Goal: Information Seeking & Learning: Learn about a topic

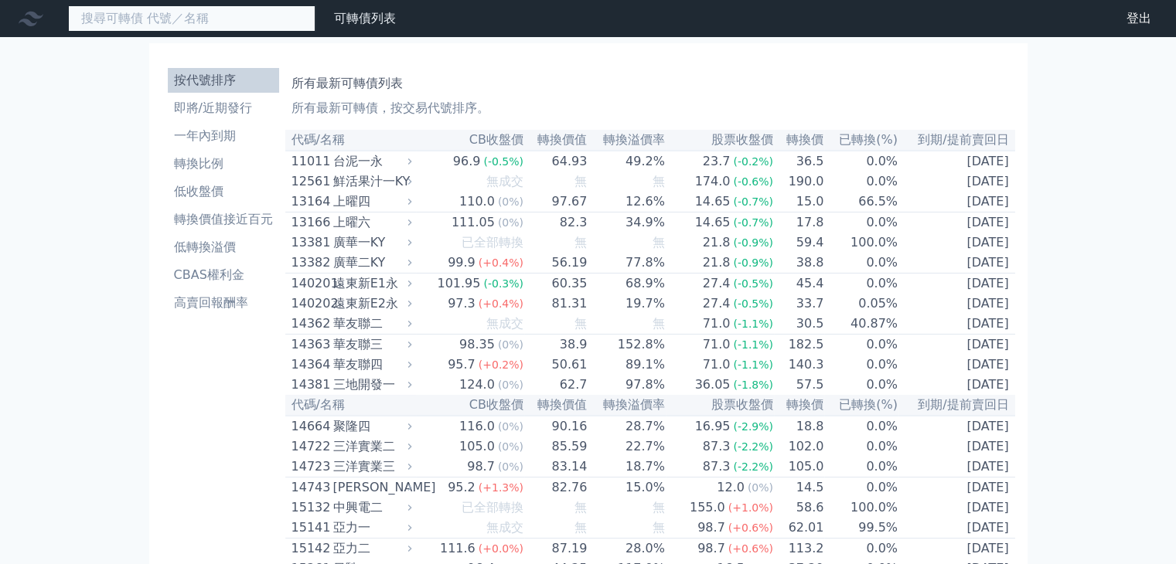
click at [237, 16] on input at bounding box center [191, 18] width 247 height 26
type input "8996"
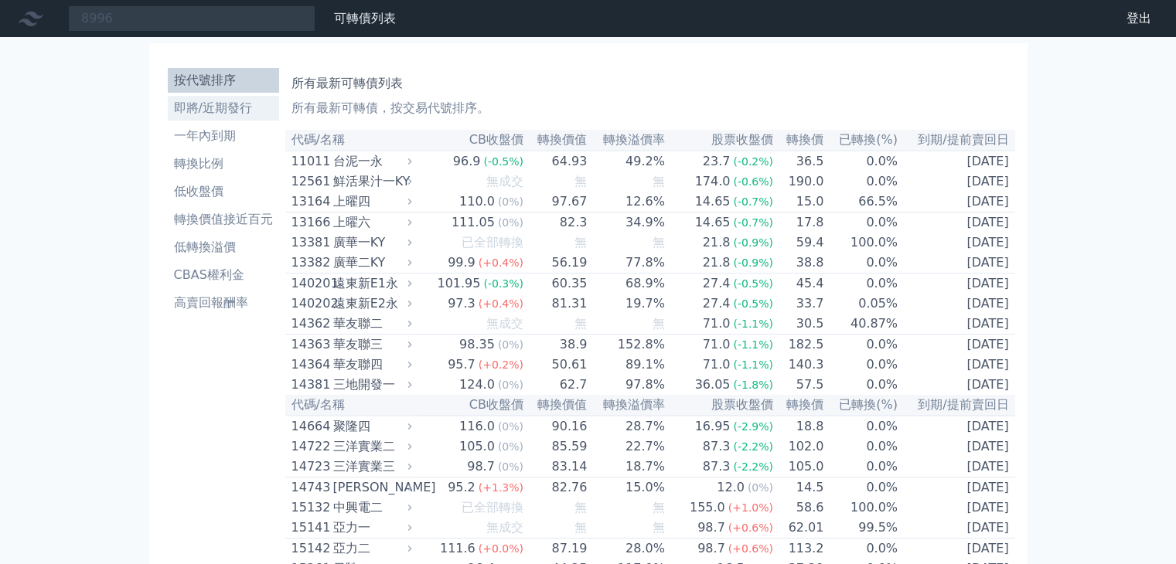
click at [233, 97] on link "即將/近期發行" at bounding box center [223, 108] width 111 height 25
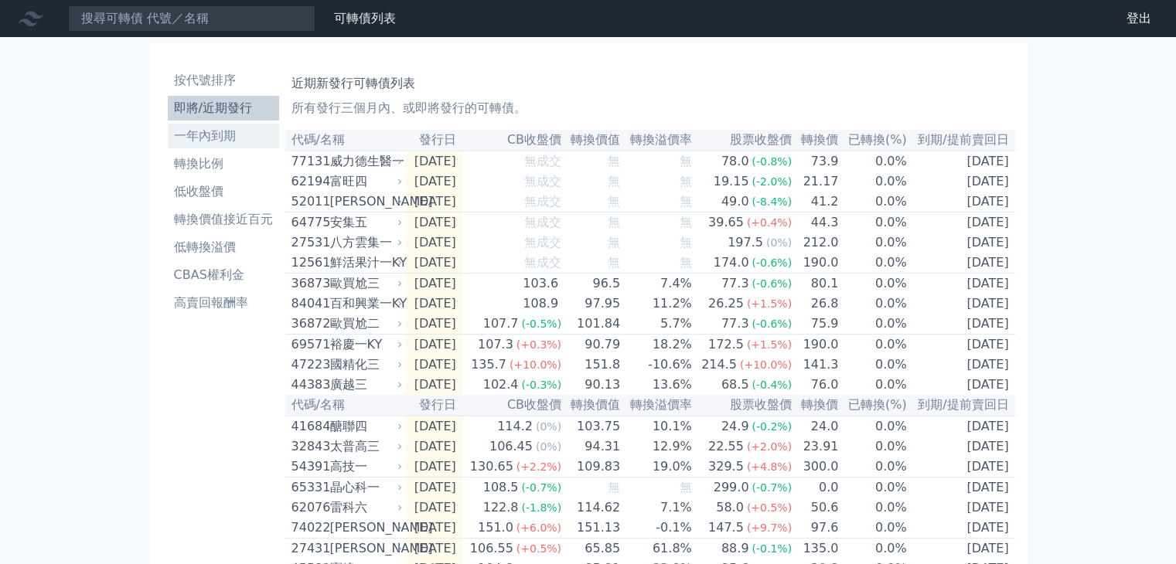
click at [215, 135] on li "一年內到期" at bounding box center [223, 136] width 111 height 19
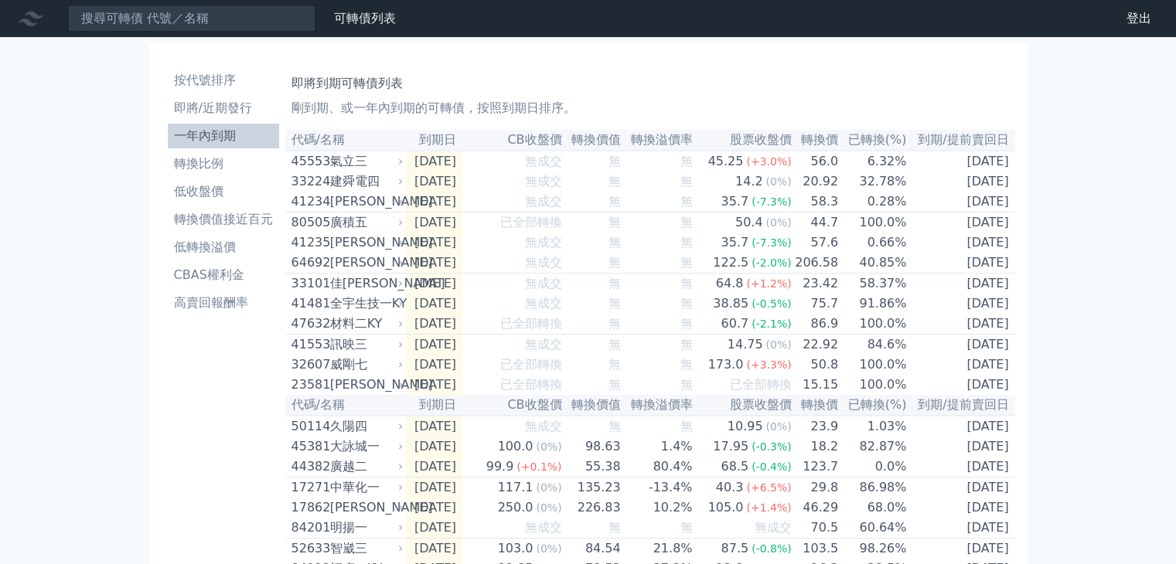
drag, startPoint x: 912, startPoint y: 71, endPoint x: 819, endPoint y: 73, distance: 92.8
click at [822, 72] on div "即將到期可轉債列表 剛到期、或一年內到期的可轉債，按照到期日排序。" at bounding box center [649, 92] width 717 height 49
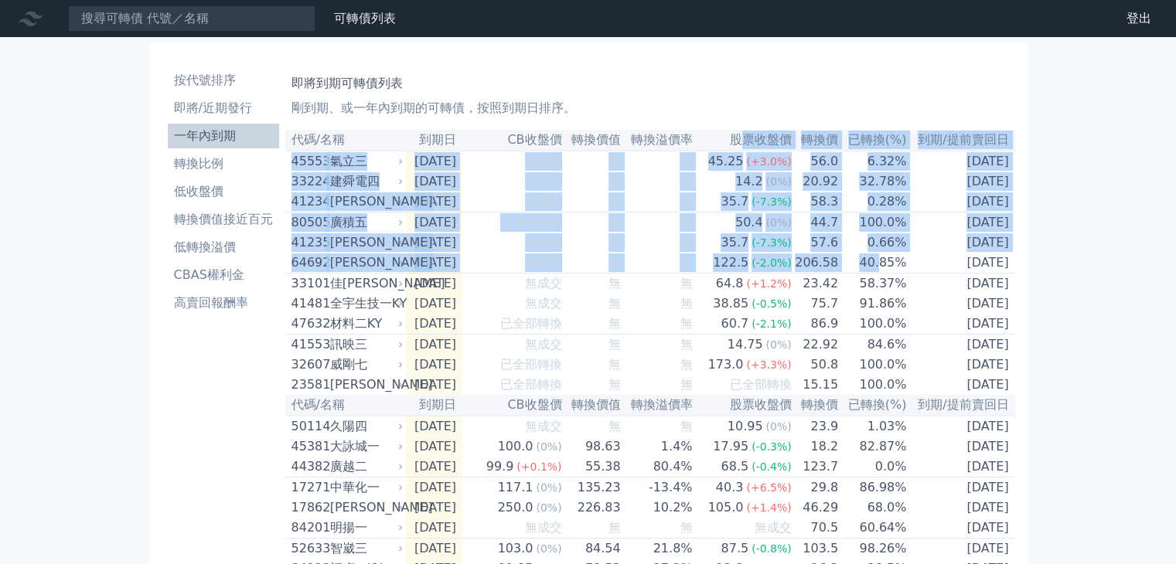
drag, startPoint x: 881, startPoint y: 269, endPoint x: 748, endPoint y: 119, distance: 200.9
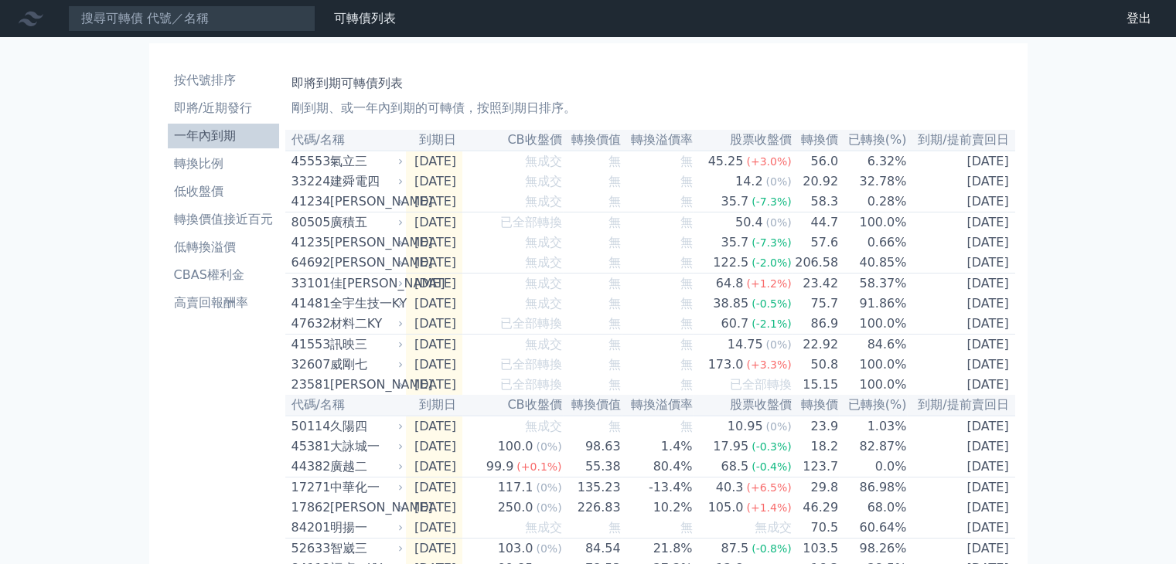
click at [751, 107] on p "剛到期、或一年內到期的可轉債，按照到期日排序。" at bounding box center [649, 108] width 717 height 19
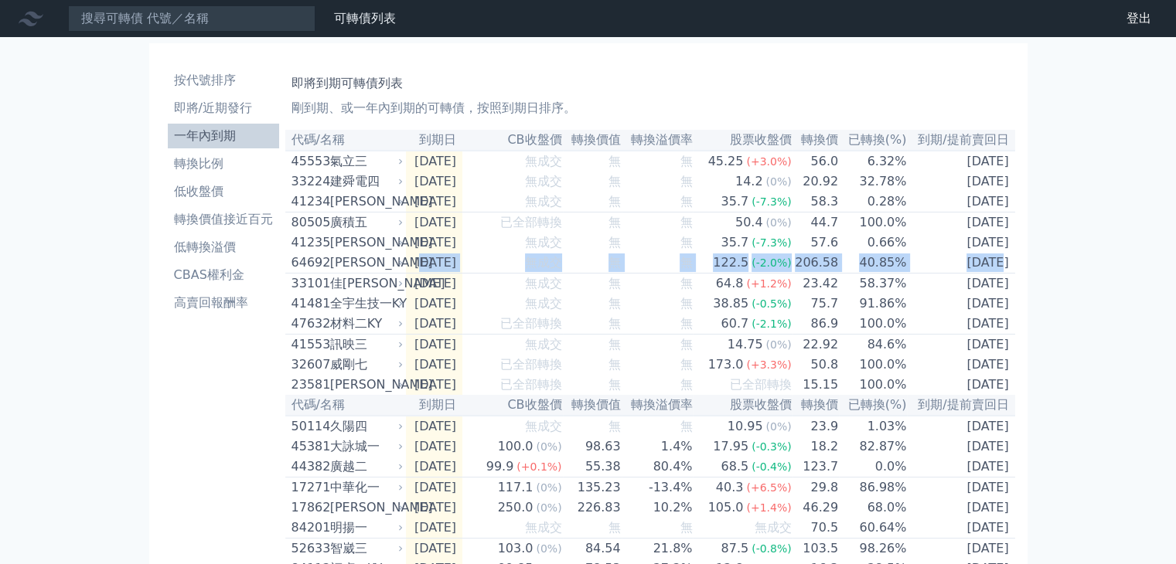
drag, startPoint x: 976, startPoint y: 271, endPoint x: 426, endPoint y: 271, distance: 550.4
click at [426, 271] on tr "64692 大樹二 2025-09-12 無成交 無 無 122.5 (-2.0%) 206.58 40.85% 2025-09-12" at bounding box center [650, 263] width 730 height 21
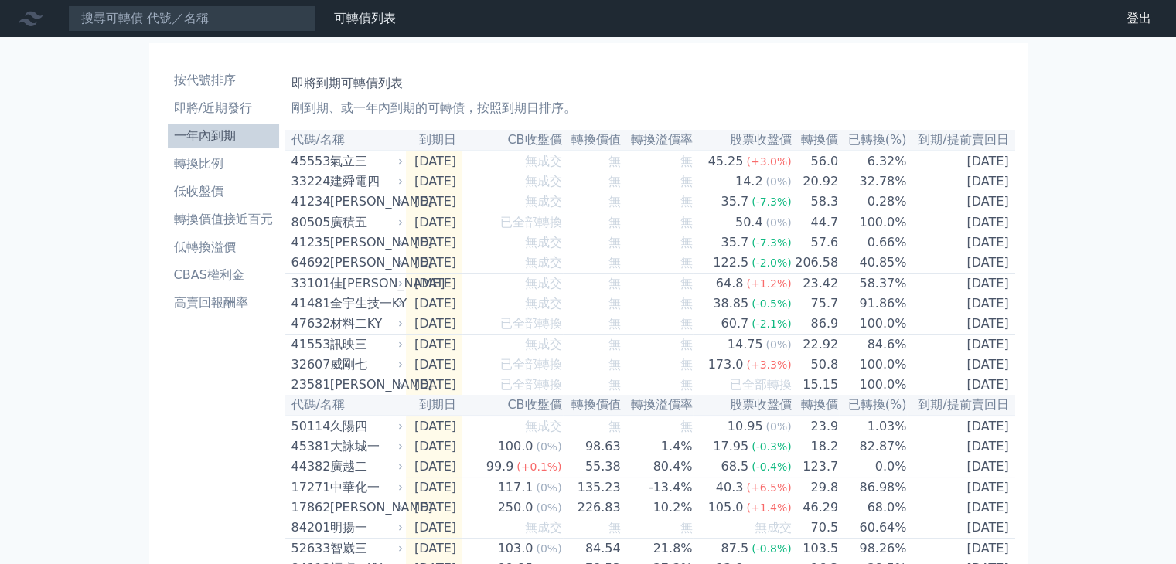
click at [620, 80] on h1 "即將到期可轉債列表" at bounding box center [649, 83] width 717 height 19
drag, startPoint x: 432, startPoint y: 298, endPoint x: 1014, endPoint y: 304, distance: 581.4
click at [1014, 295] on tr "33101 佳穎一 2025-09-18 無成交 無 無 64.8 (+1.2%) 23.42 58.37% 2025-09-18" at bounding box center [650, 284] width 730 height 21
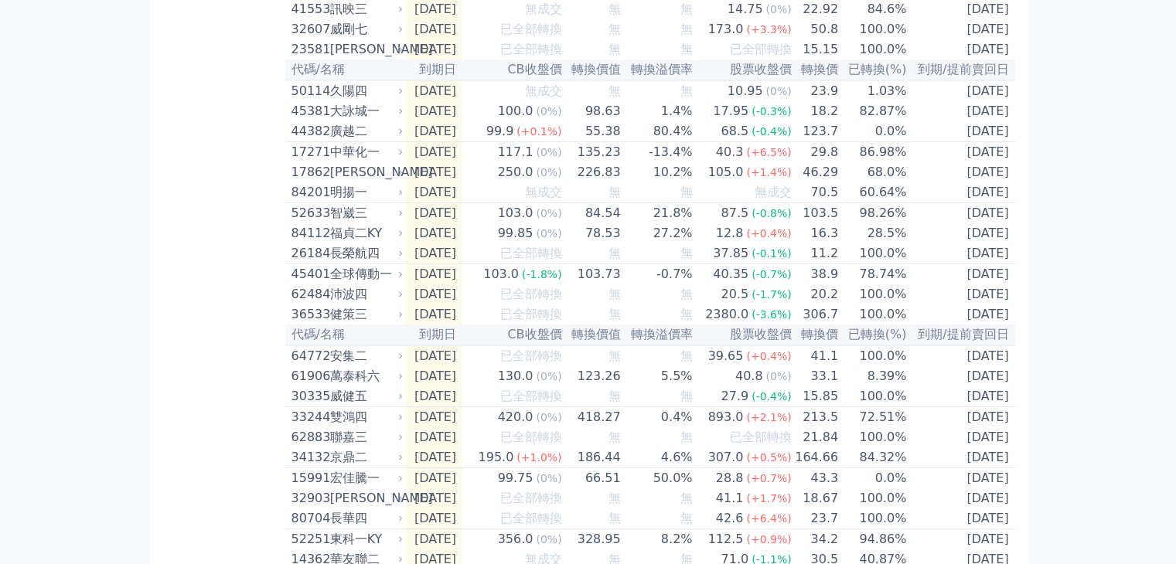
scroll to position [309, 0]
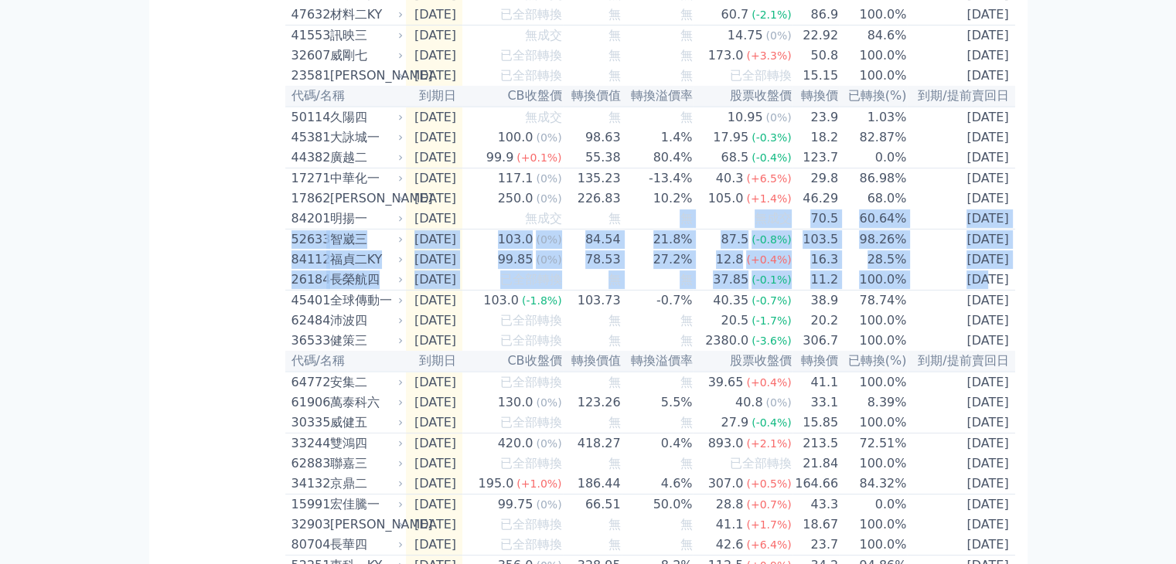
drag, startPoint x: 960, startPoint y: 315, endPoint x: 680, endPoint y: 250, distance: 287.5
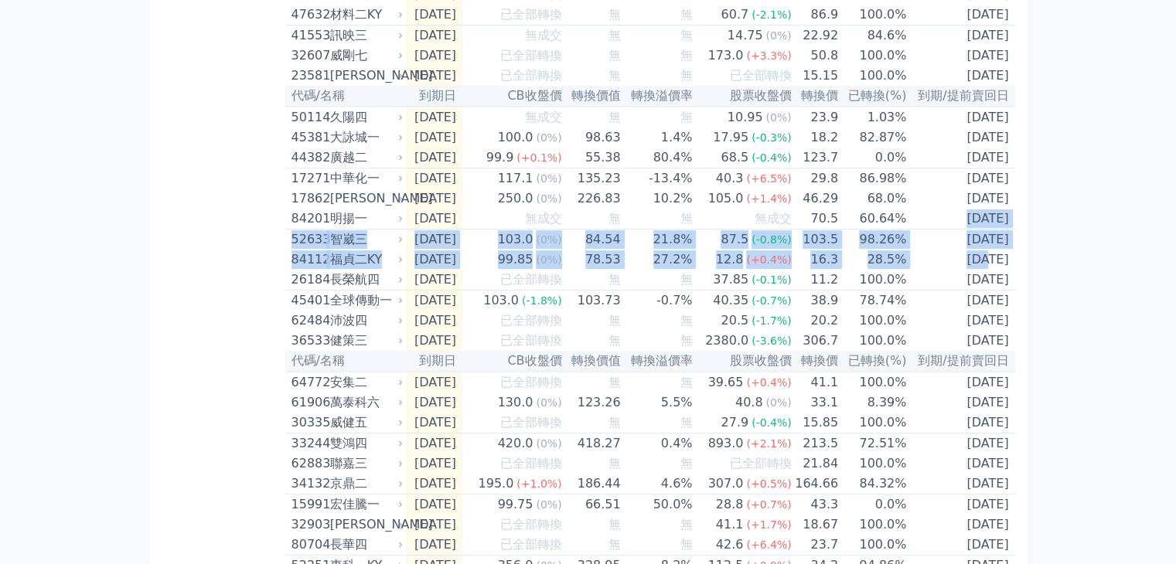
drag, startPoint x: 959, startPoint y: 292, endPoint x: 939, endPoint y: 248, distance: 48.4
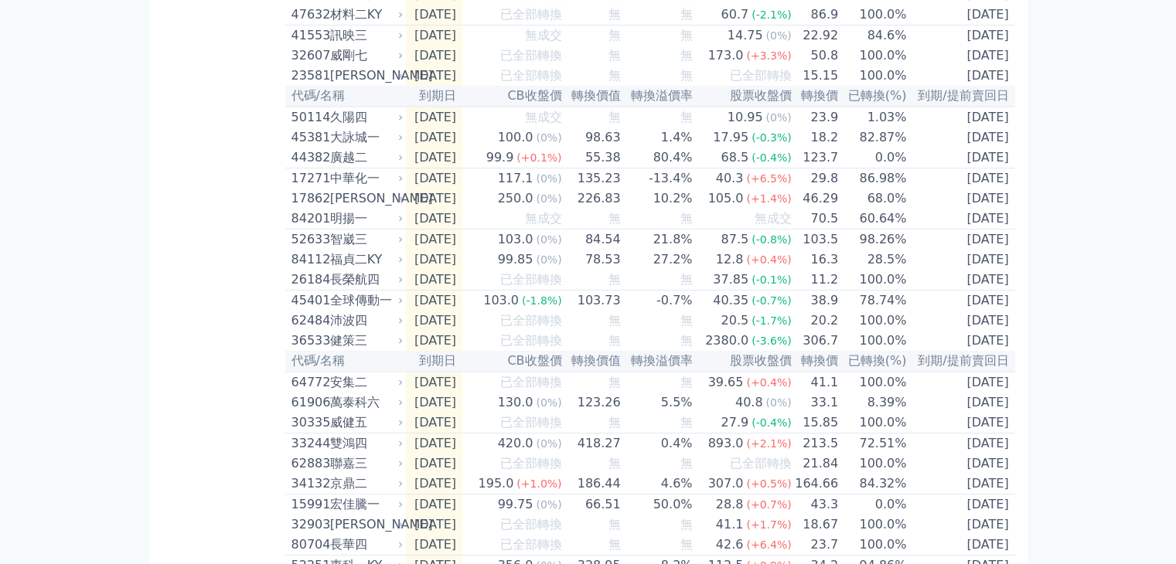
drag, startPoint x: 1004, startPoint y: 298, endPoint x: 1004, endPoint y: 168, distance: 130.6
drag, startPoint x: 1009, startPoint y: 183, endPoint x: 276, endPoint y: 180, distance: 732.9
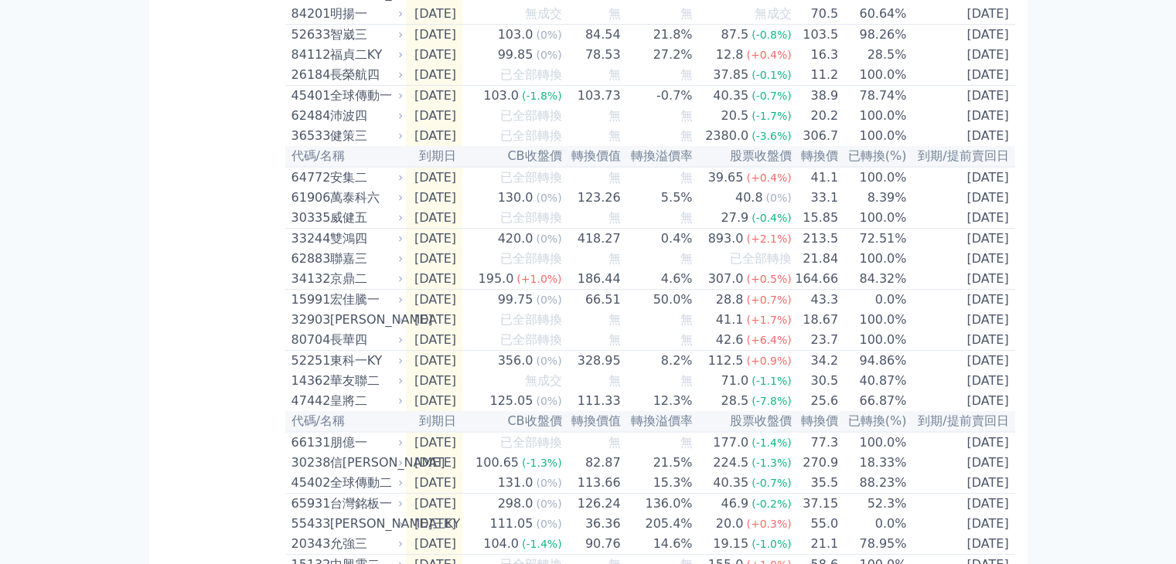
scroll to position [541, 0]
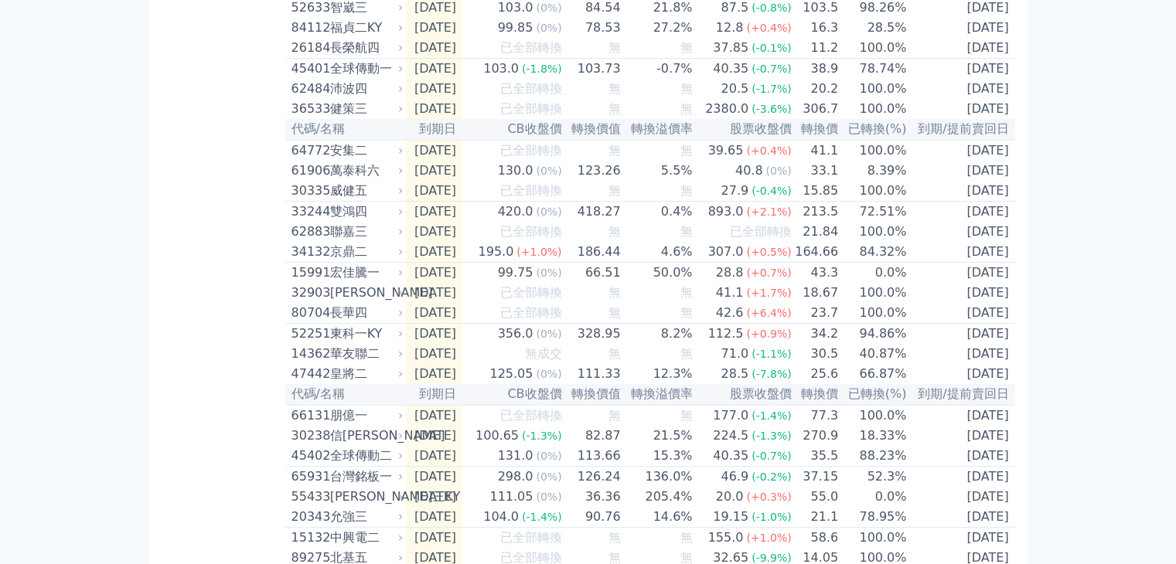
drag, startPoint x: 1010, startPoint y: 211, endPoint x: 1016, endPoint y: 131, distance: 80.6
drag, startPoint x: 1013, startPoint y: 259, endPoint x: 287, endPoint y: 197, distance: 728.5
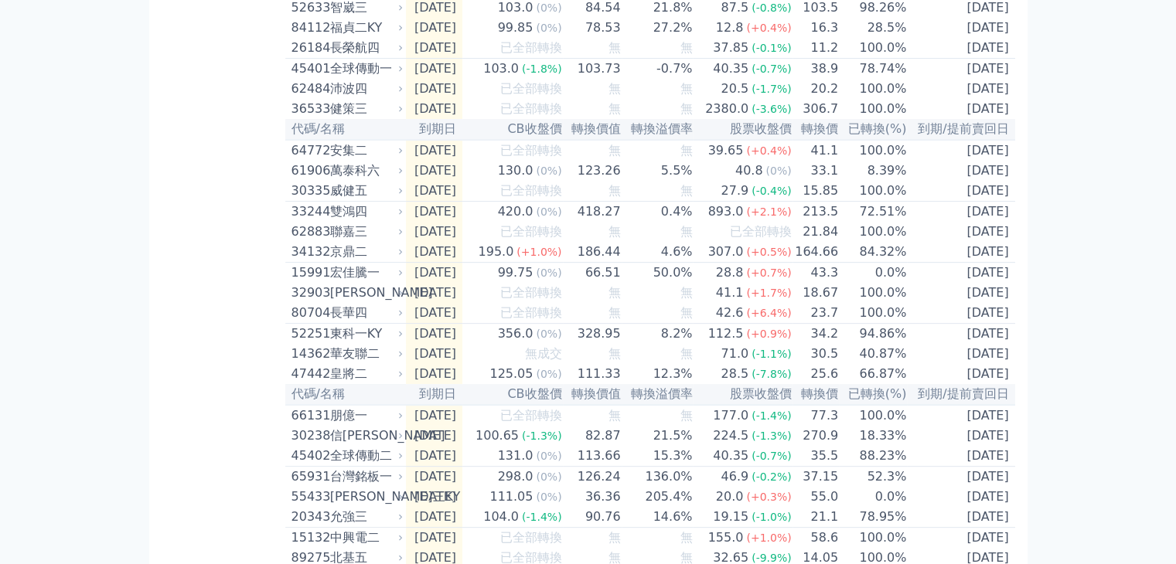
drag, startPoint x: 1012, startPoint y: 257, endPoint x: 280, endPoint y: 186, distance: 735.5
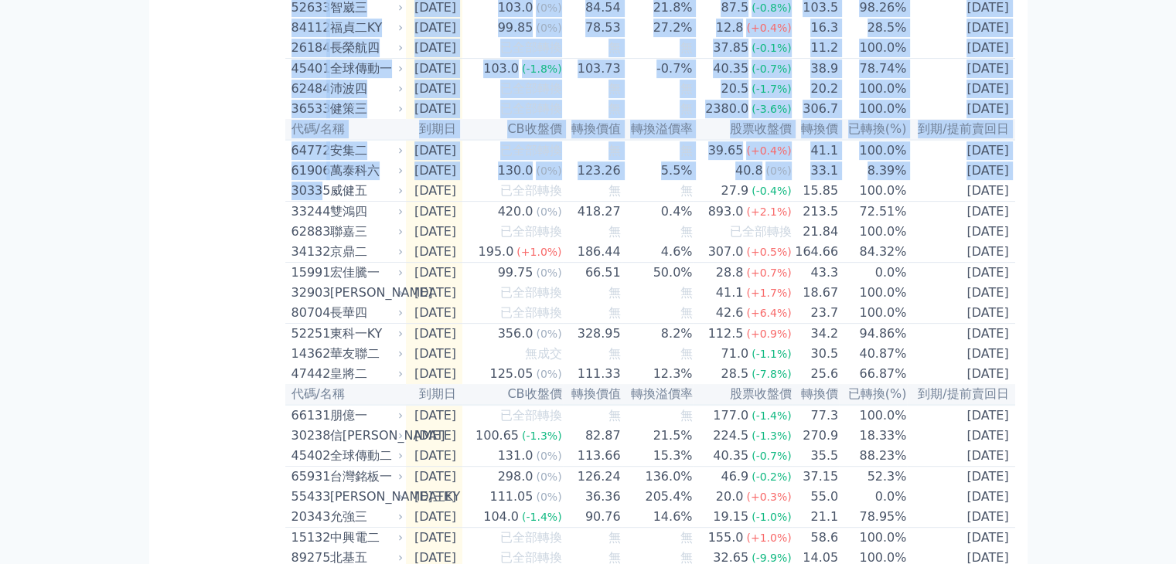
drag, startPoint x: 250, startPoint y: 182, endPoint x: 322, endPoint y: 240, distance: 91.9
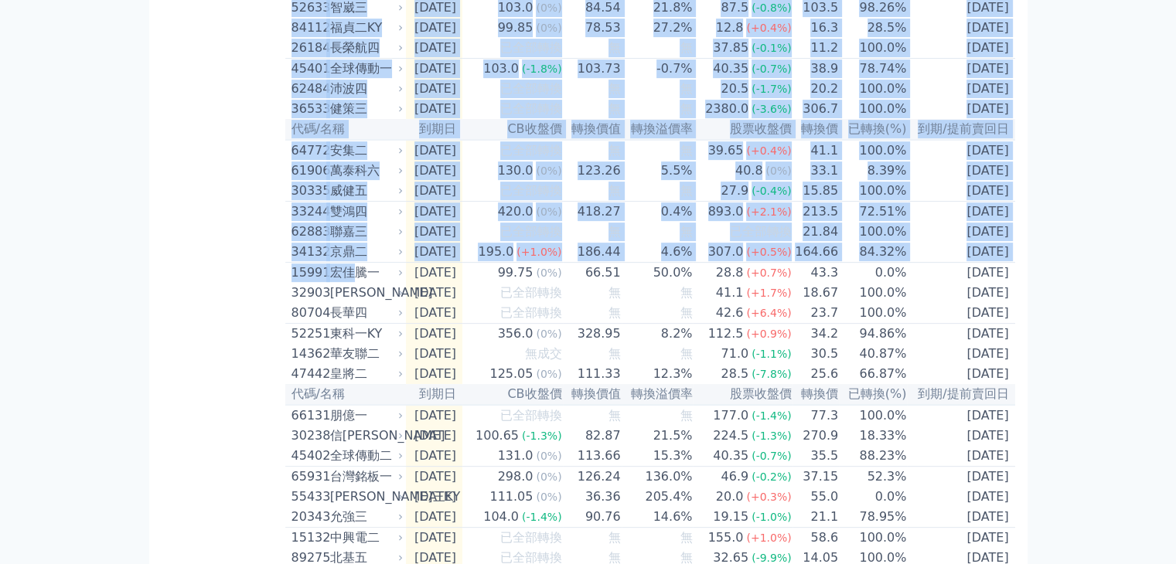
drag, startPoint x: 248, startPoint y: 264, endPoint x: 349, endPoint y: 319, distance: 115.2
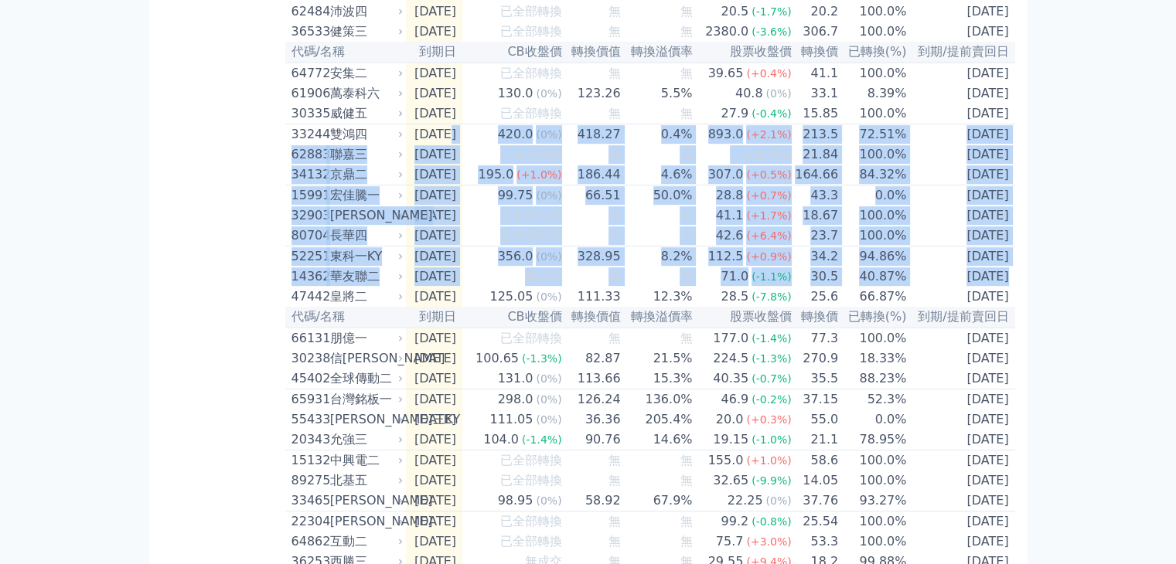
drag, startPoint x: 448, startPoint y: 176, endPoint x: 980, endPoint y: 340, distance: 556.6
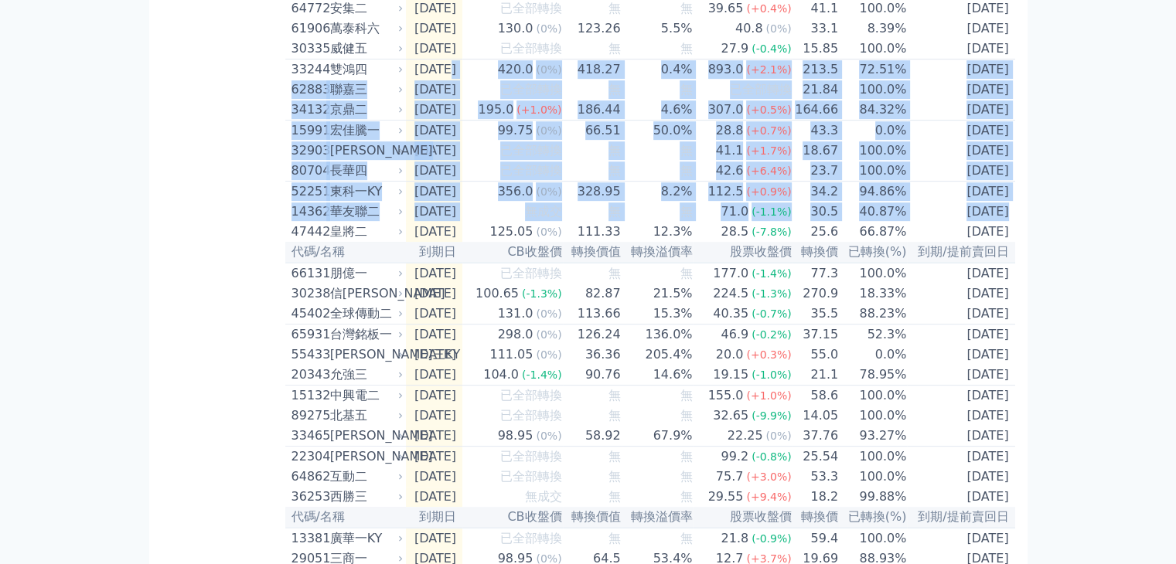
scroll to position [773, 0]
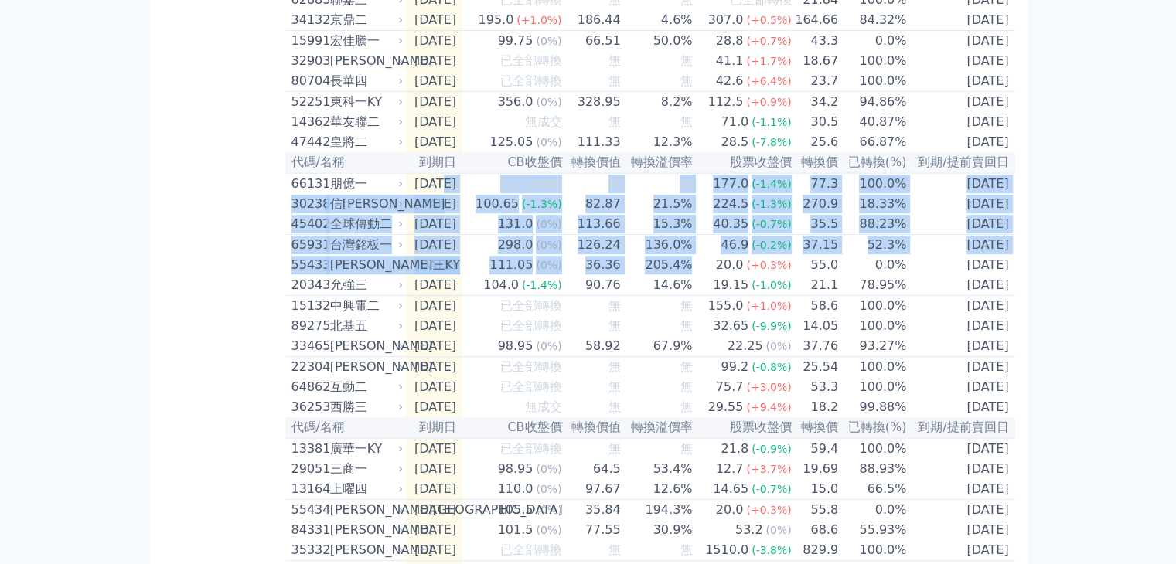
drag, startPoint x: 445, startPoint y: 245, endPoint x: 724, endPoint y: 322, distance: 289.4
click at [724, 274] on div "20.0" at bounding box center [730, 265] width 34 height 19
drag, startPoint x: 438, startPoint y: 301, endPoint x: 996, endPoint y: 472, distance: 583.0
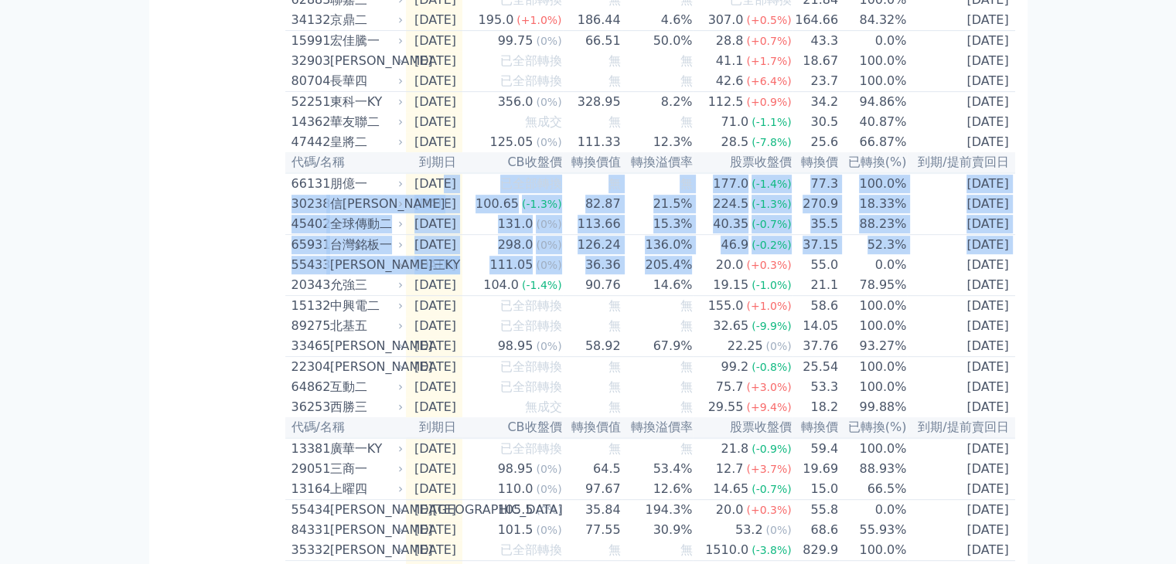
scroll to position [928, 0]
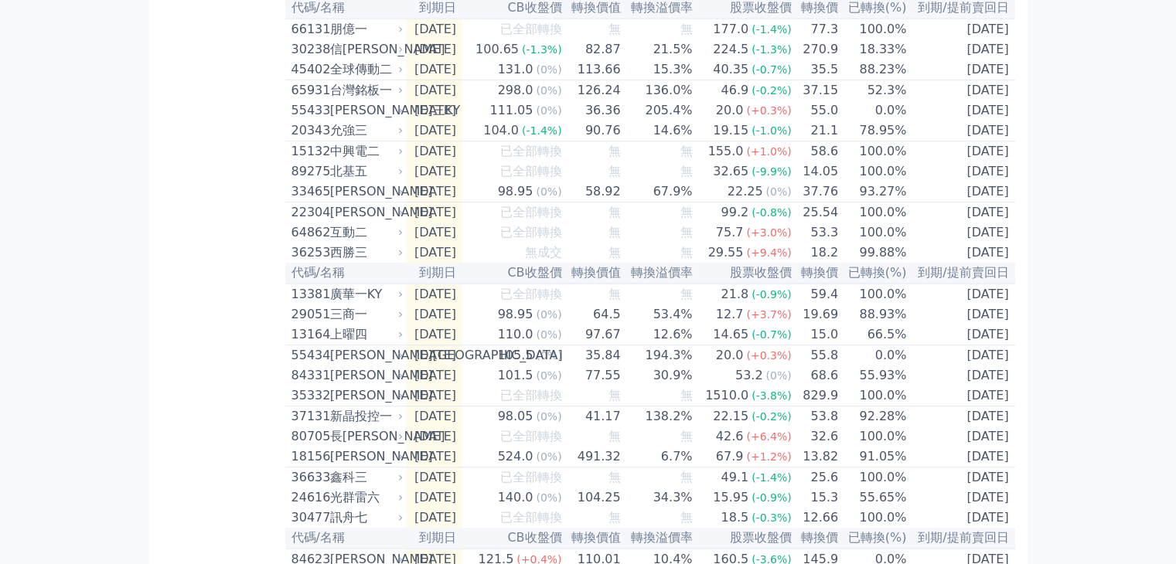
click at [1064, 304] on div "可轉債列表 財務數據 可轉債列表 財務數據 登出 登出 按代號排序 即將/近期發行 一年內到期 轉換比例 低收盤價 轉換價值接近百元 低轉換溢價" at bounding box center [588, 434] width 1176 height 2725
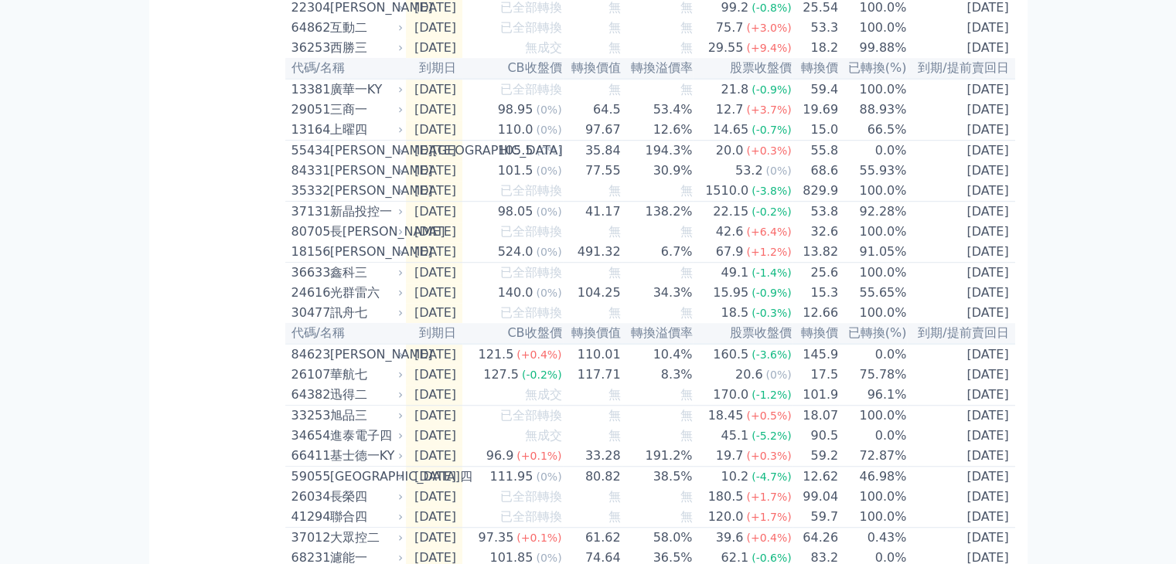
scroll to position [1160, 0]
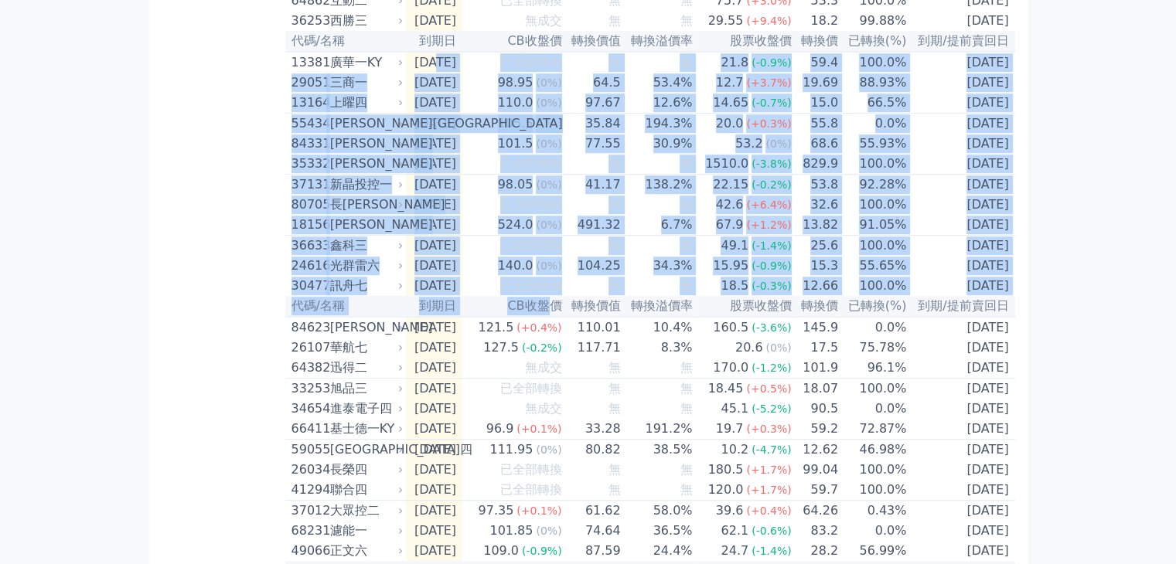
drag, startPoint x: 439, startPoint y: 145, endPoint x: 566, endPoint y: 406, distance: 289.7
click at [566, 406] on table "代碼/名稱 到期日 CB收盤價 轉換價值 轉換溢價率 股票收盤價 轉換價 已轉換(%) 到期/提前賣回日 45553 氣立三 2025-09-05 無成交 無…" at bounding box center [650, 255] width 730 height 2570
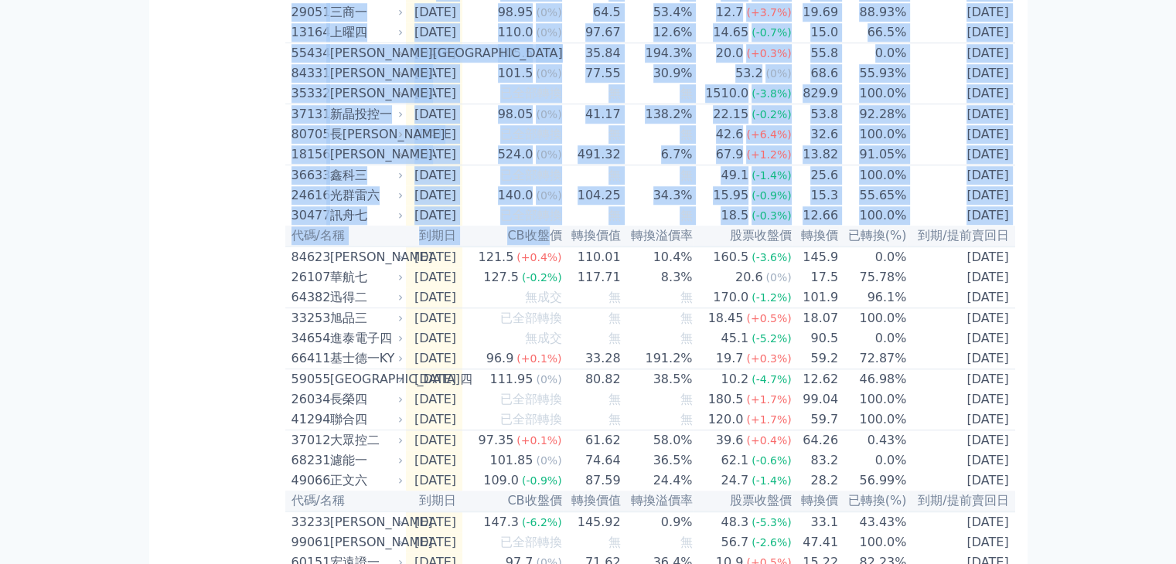
scroll to position [1392, 0]
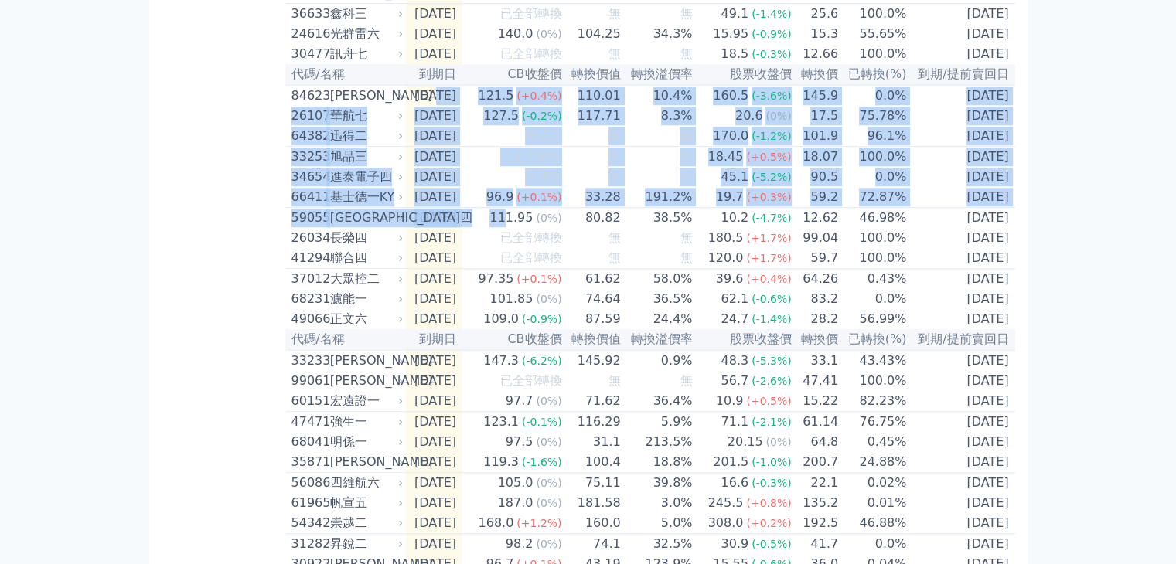
drag, startPoint x: 439, startPoint y: 191, endPoint x: 529, endPoint y: 316, distance: 154.0
click at [529, 316] on table "代碼/名稱 到期日 CB收盤價 轉換價值 轉換溢價率 股票收盤價 轉換價 已轉換(%) 到期/提前賣回日 45553 氣立三 2025-09-05 無成交 無…" at bounding box center [650, 23] width 730 height 2570
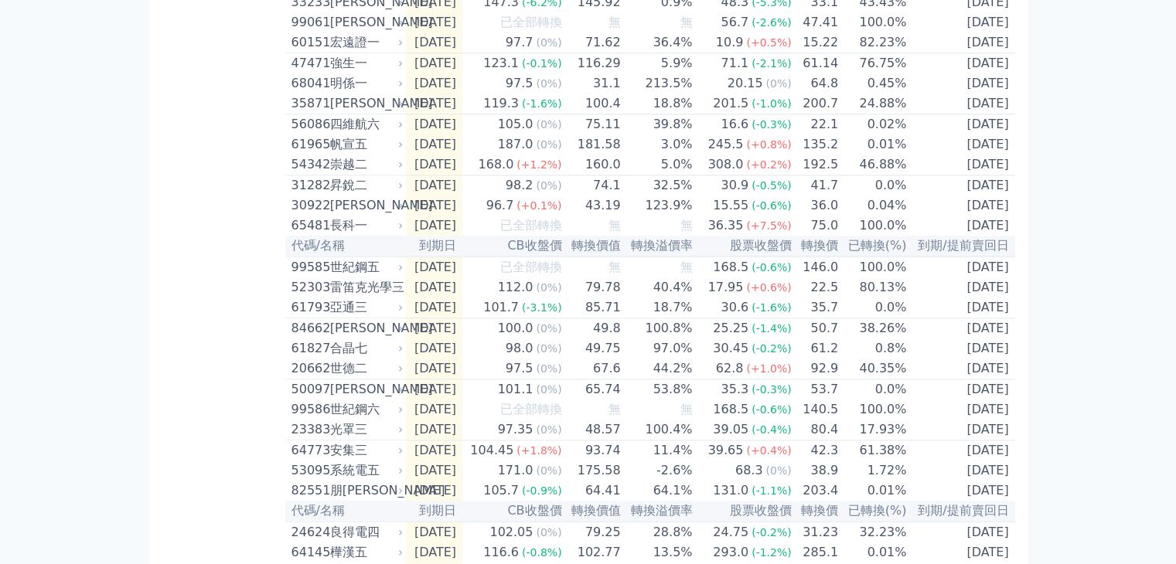
scroll to position [1778, 0]
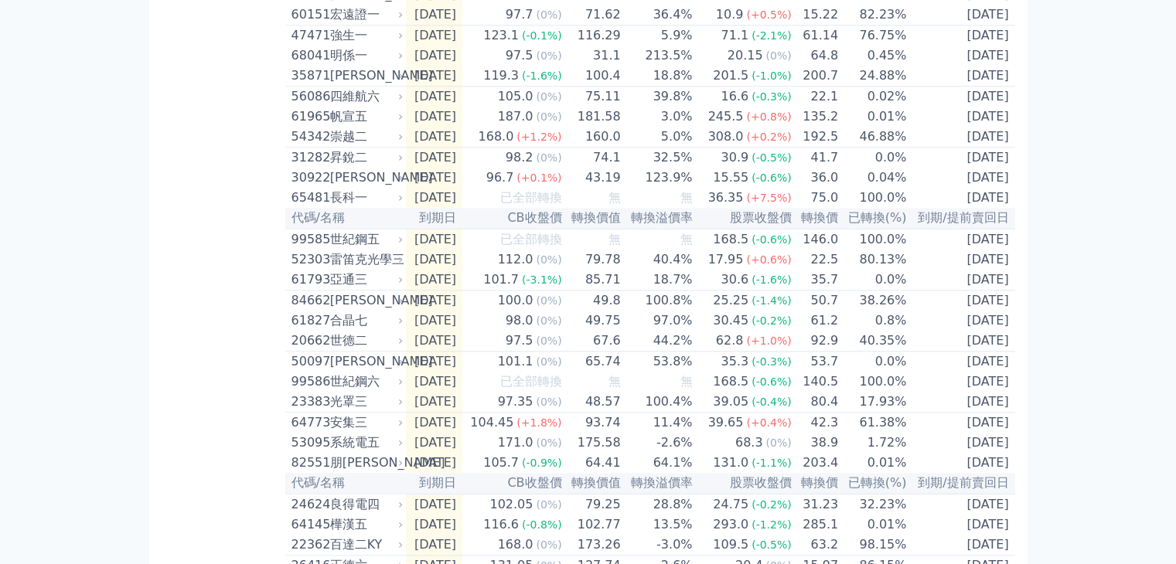
drag, startPoint x: 463, startPoint y: 268, endPoint x: 1006, endPoint y: 264, distance: 542.7
click at [1006, 148] on tr "54342 崇越二 2026-06-29 168.0 (+1.2%) 160.0 5.0% 308.0 (+0.2%) 192.5 46.88% 2026-0…" at bounding box center [650, 137] width 730 height 21
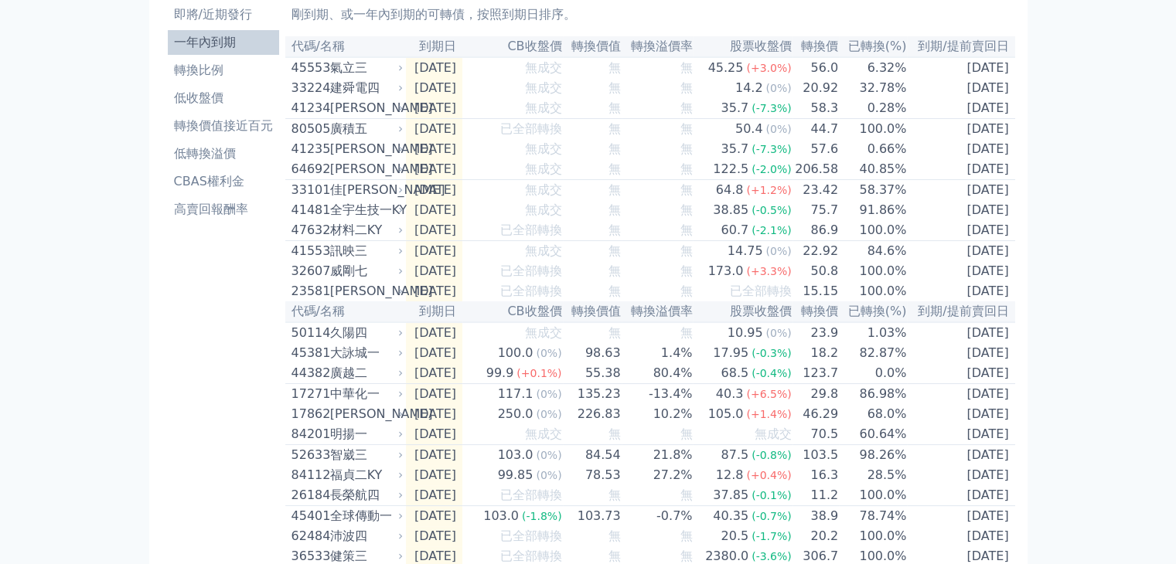
scroll to position [0, 0]
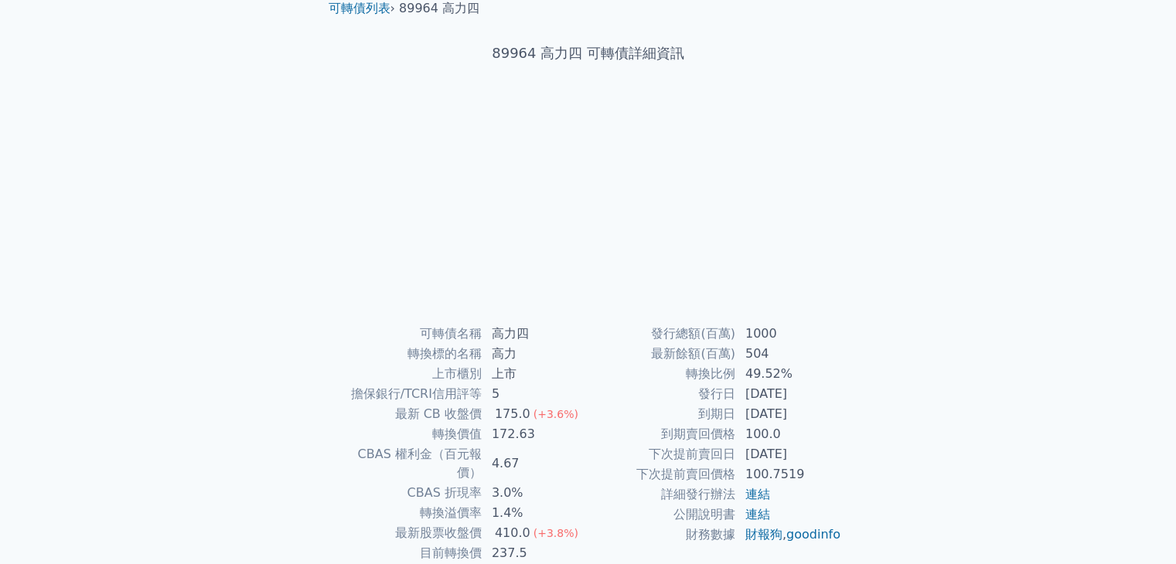
scroll to position [152, 0]
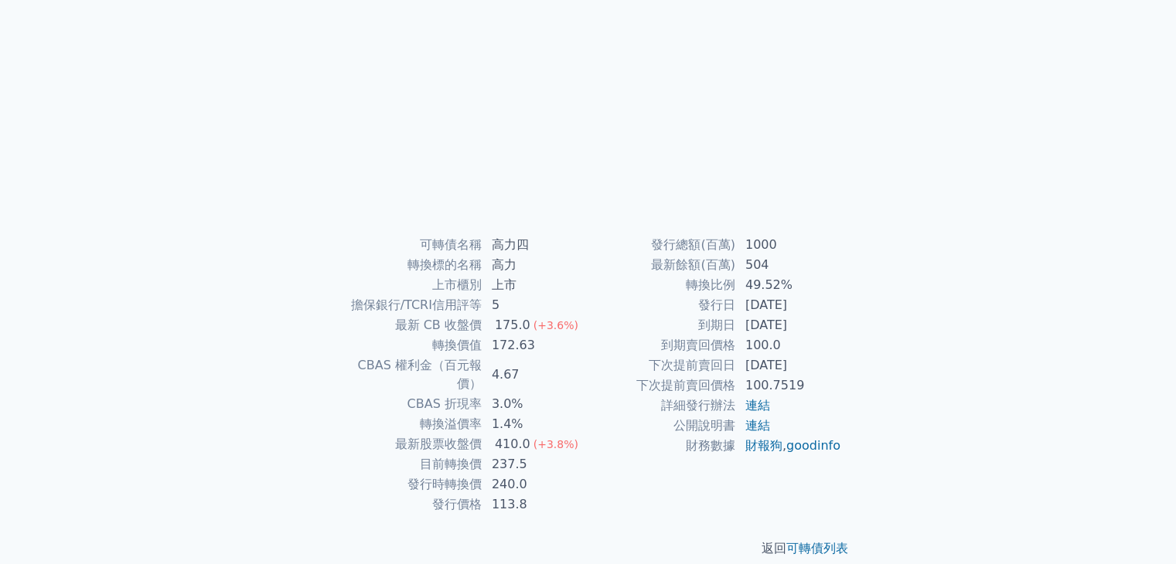
drag, startPoint x: 692, startPoint y: 373, endPoint x: 631, endPoint y: 329, distance: 75.3
click at [631, 329] on td "到期日" at bounding box center [662, 325] width 148 height 20
drag, startPoint x: 629, startPoint y: 326, endPoint x: 599, endPoint y: 338, distance: 31.6
click at [599, 338] on td "到期賣回價格" at bounding box center [662, 346] width 148 height 20
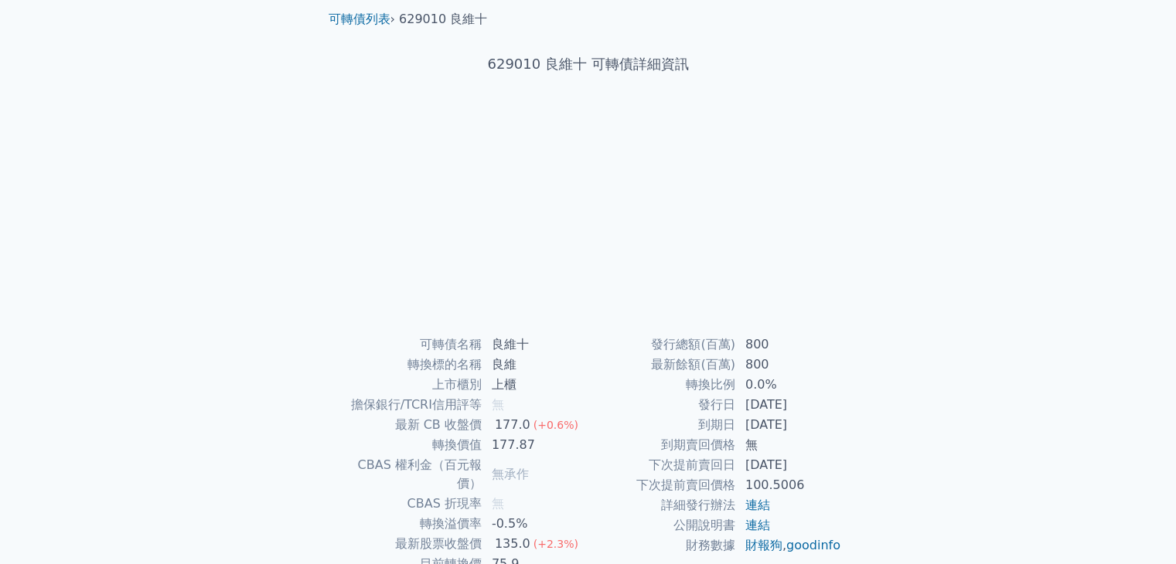
scroll to position [152, 0]
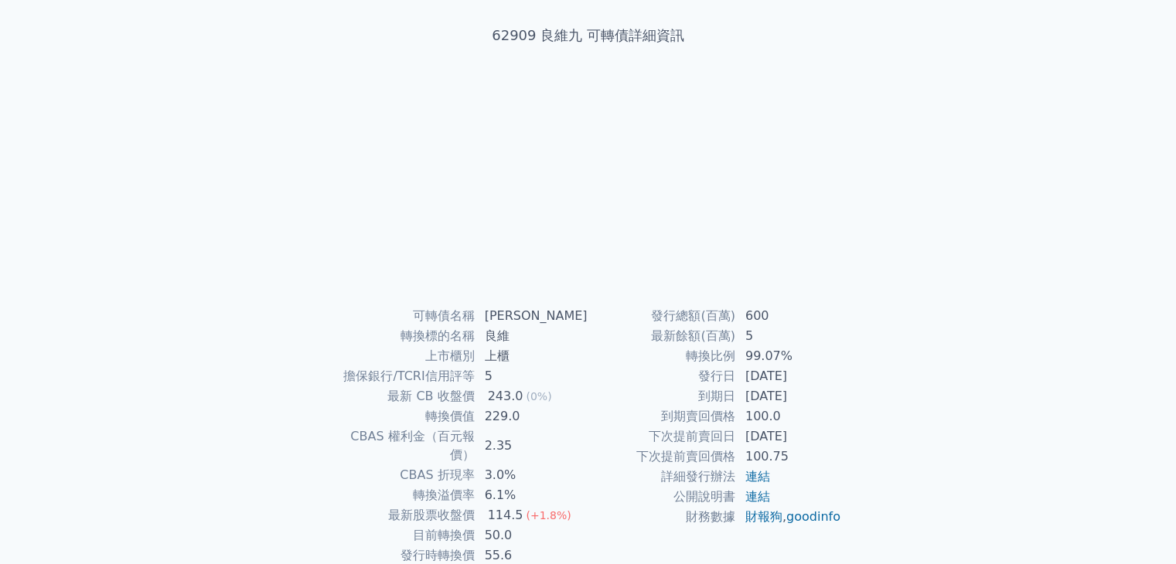
scroll to position [152, 0]
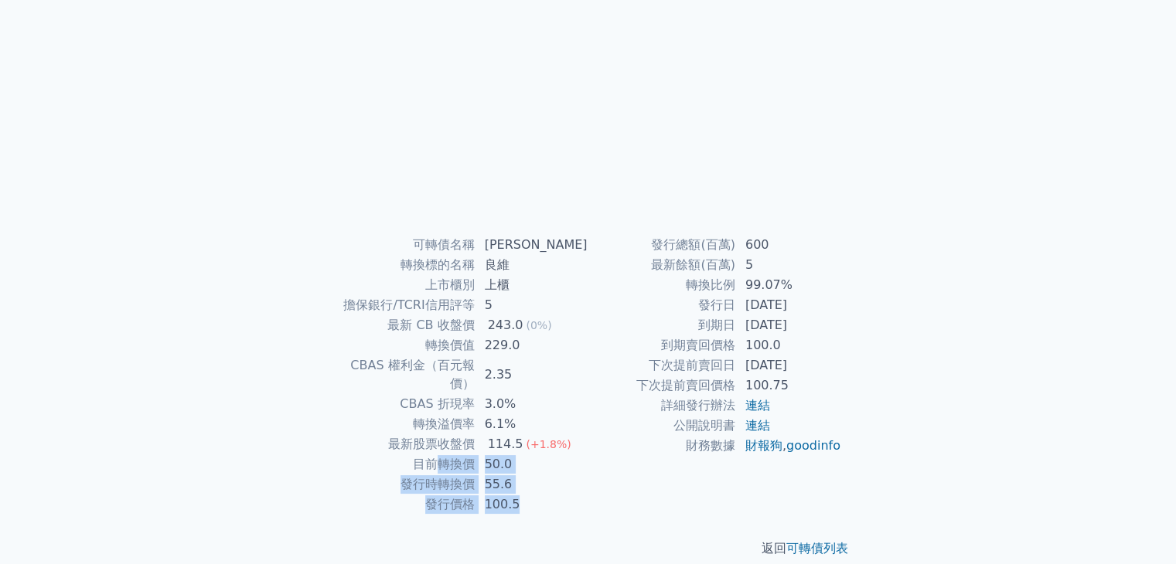
drag, startPoint x: 441, startPoint y: 446, endPoint x: 550, endPoint y: 480, distance: 113.4
click at [550, 480] on tbody "可轉債名稱 良維九 轉換標的名稱 良維 上市櫃別 上櫃 擔保銀行/TCRI信用評等 5 最新 CB 收盤價 243.0 (0%) 轉換價值 229.0 CBA…" at bounding box center [462, 375] width 254 height 280
click at [550, 495] on td "100.5" at bounding box center [531, 505] width 113 height 20
drag, startPoint x: 680, startPoint y: 348, endPoint x: 822, endPoint y: 371, distance: 143.4
click at [822, 371] on tbody "發行總額(百萬) 600 最新餘額(百萬) 5 轉換比例 99.07% 發行日 [DATE] 到期日 [DATE] 到期賣回價格 100.0 下次提前賣回日 …" at bounding box center [715, 345] width 254 height 221
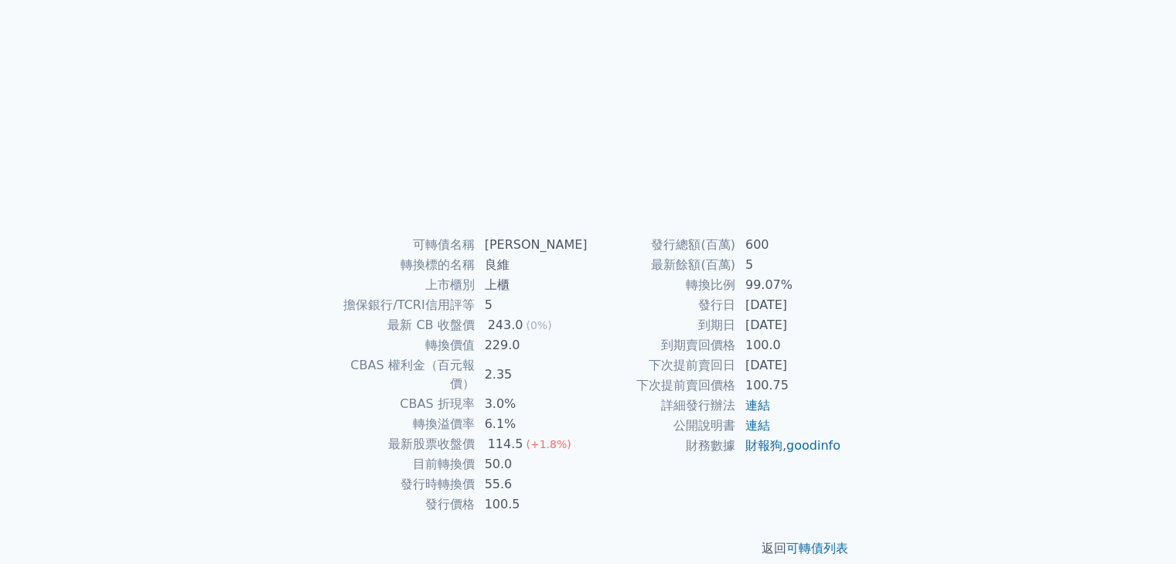
click at [822, 371] on td "[DATE]" at bounding box center [789, 366] width 106 height 20
drag, startPoint x: 826, startPoint y: 371, endPoint x: 816, endPoint y: 284, distance: 87.2
click at [816, 285] on tbody "發行總額(百萬) 600 最新餘額(百萬) 5 轉換比例 99.07% 發行日 2022-03-07 到期日 2027-03-07 到期賣回價格 100.0 …" at bounding box center [715, 345] width 254 height 221
drag, startPoint x: 816, startPoint y: 284, endPoint x: 702, endPoint y: 275, distance: 114.0
click at [815, 284] on td "99.07%" at bounding box center [789, 285] width 106 height 20
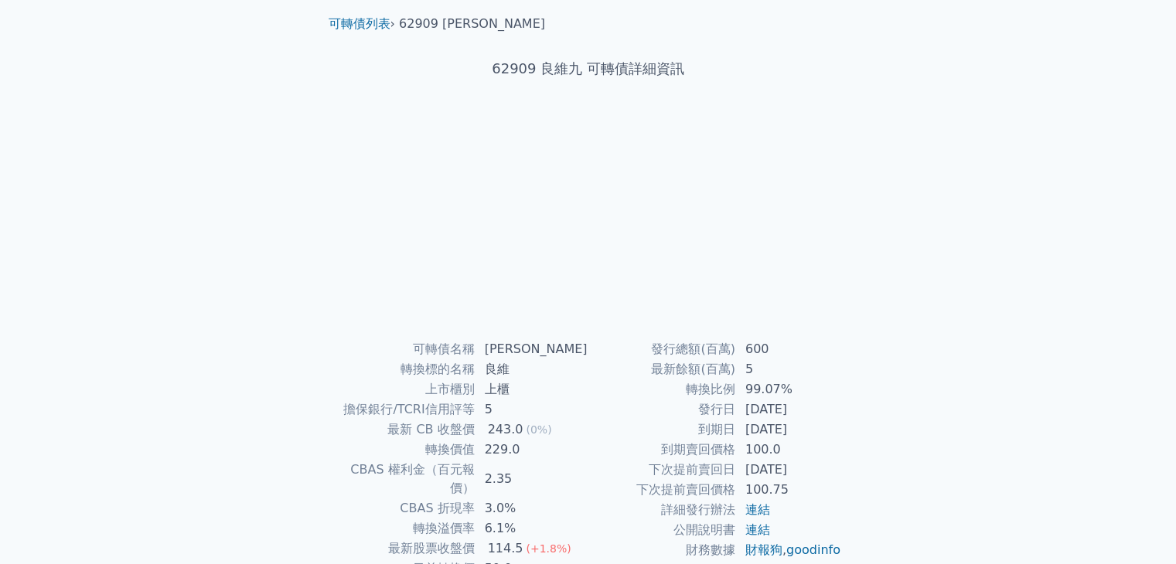
scroll to position [0, 0]
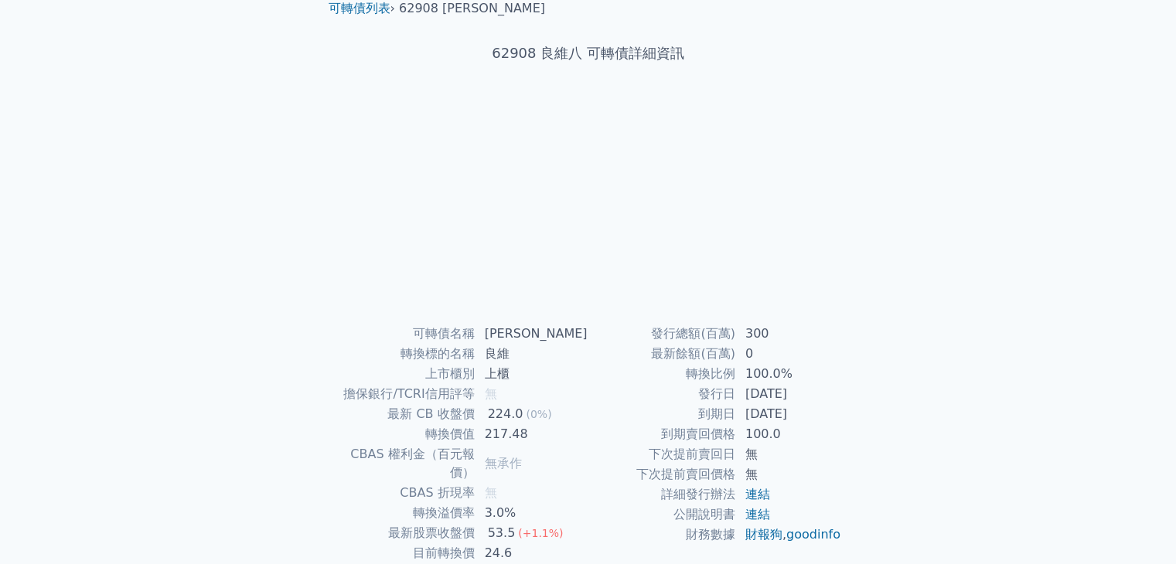
scroll to position [152, 0]
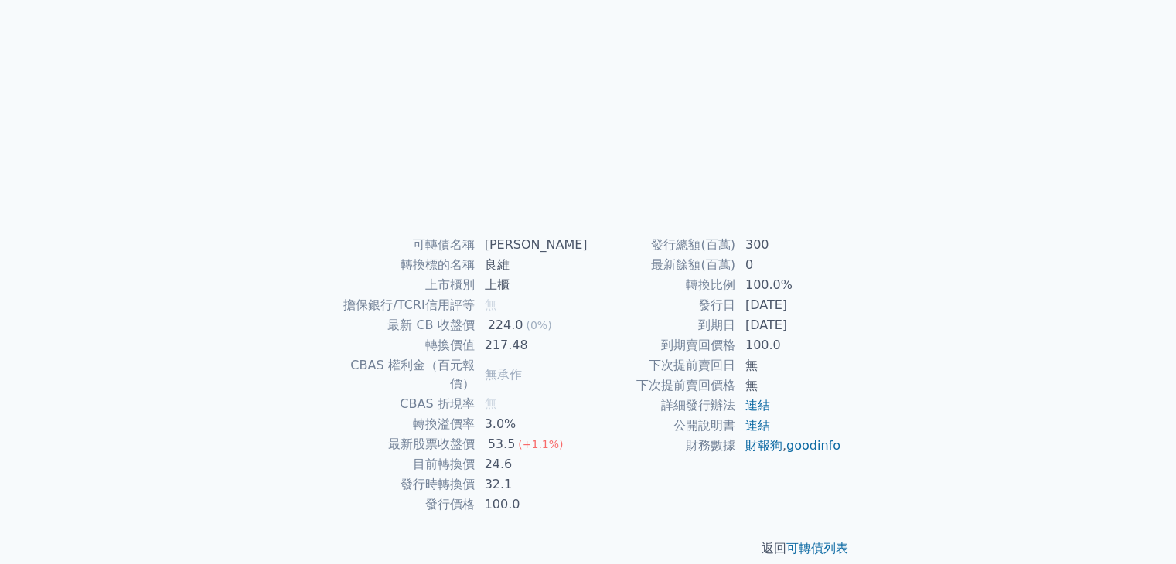
drag, startPoint x: 660, startPoint y: 202, endPoint x: 601, endPoint y: 203, distance: 59.5
click at [601, 203] on div at bounding box center [588, 120] width 495 height 216
click at [625, 203] on div at bounding box center [588, 120] width 495 height 216
